Goal: Task Accomplishment & Management: Manage account settings

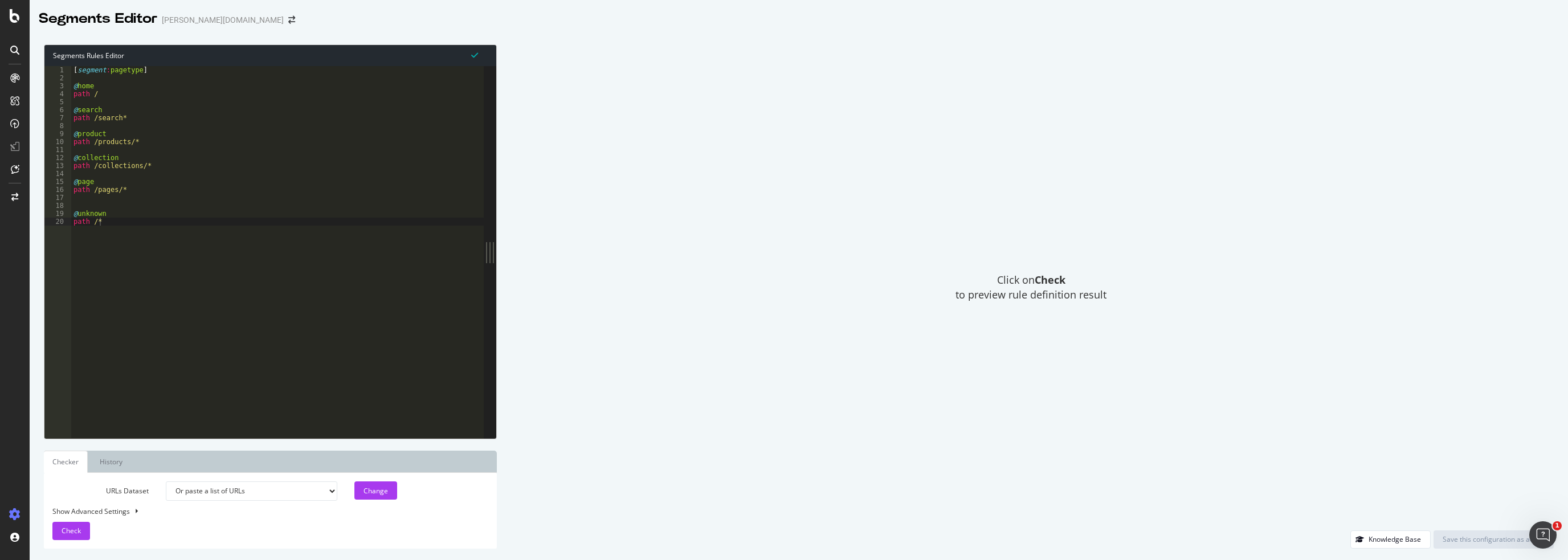
click at [18, 509] on icon at bounding box center [15, 514] width 11 height 11
click at [54, 455] on div "Settings" at bounding box center [59, 454] width 48 height 9
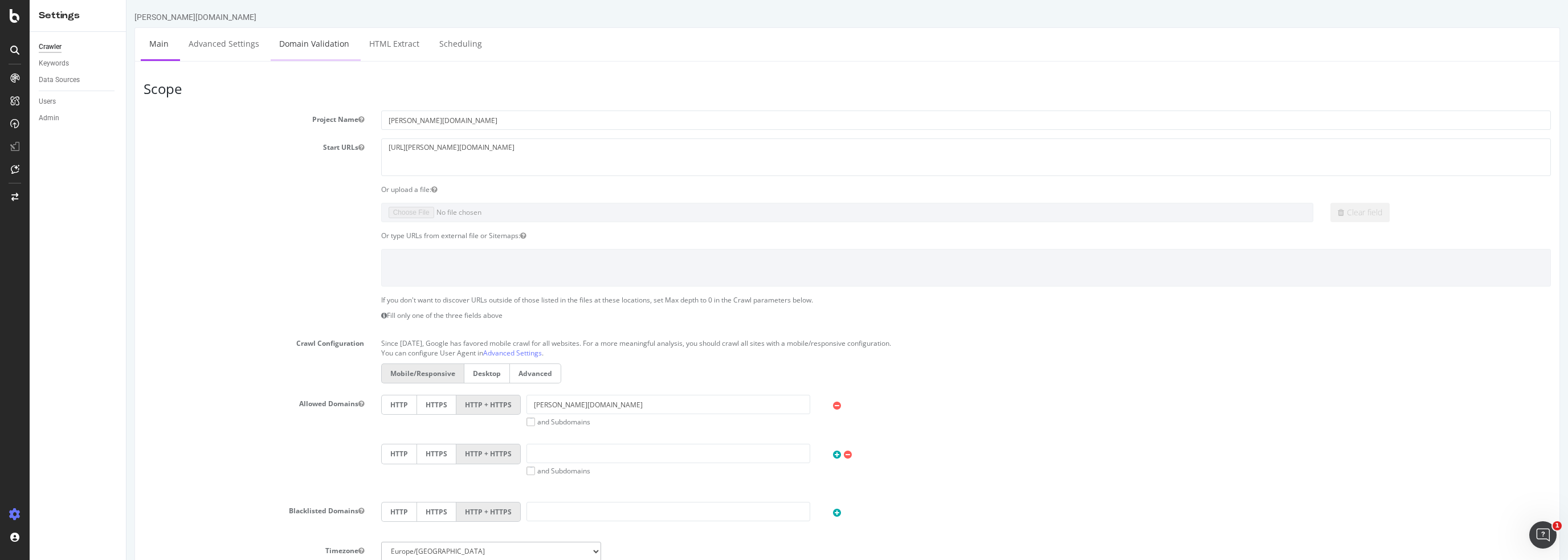
click at [320, 48] on link "Domain Validation" at bounding box center [314, 44] width 87 height 31
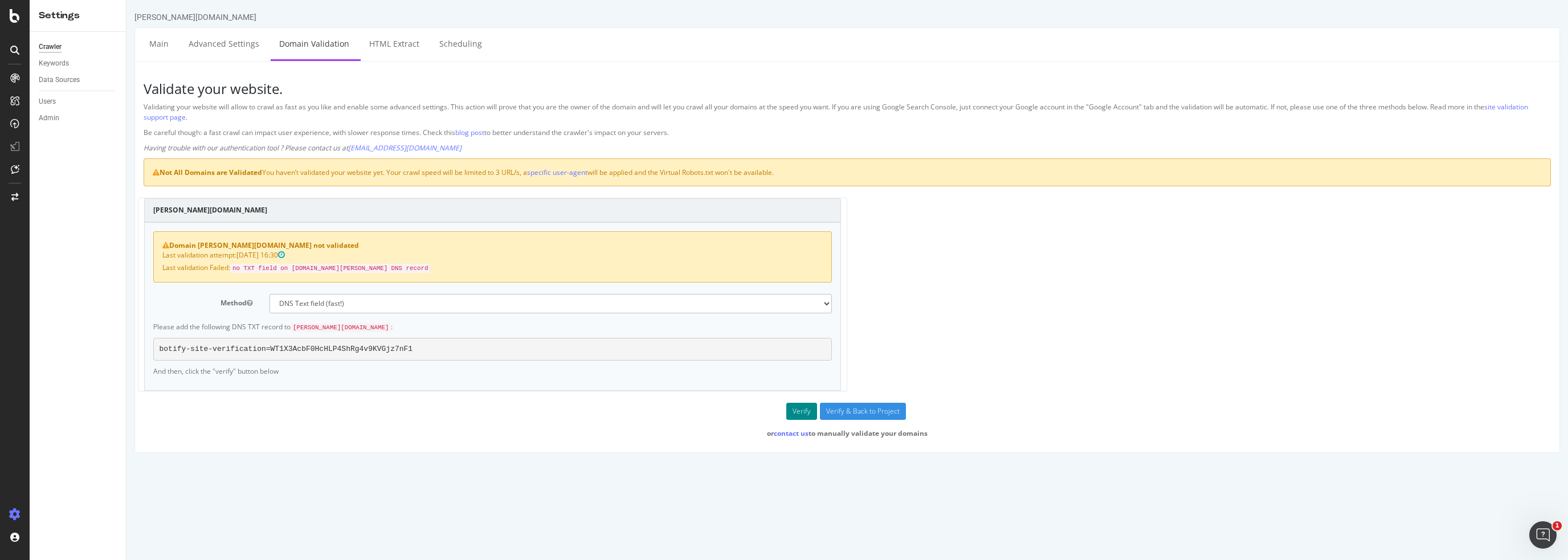
click at [802, 405] on button "Verify" at bounding box center [802, 410] width 31 height 17
